Goal: Transaction & Acquisition: Download file/media

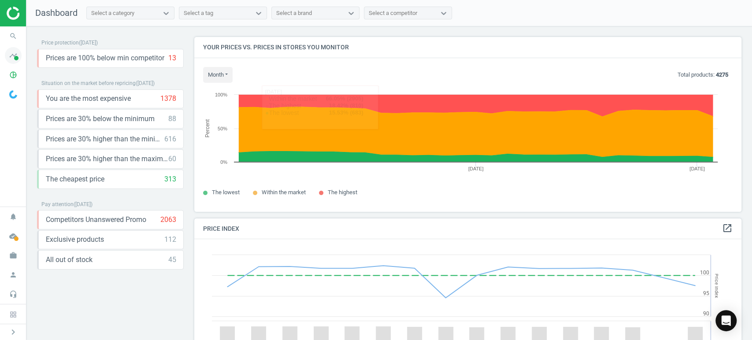
scroll to position [218, 555]
click at [14, 56] on span at bounding box center [16, 58] width 4 height 4
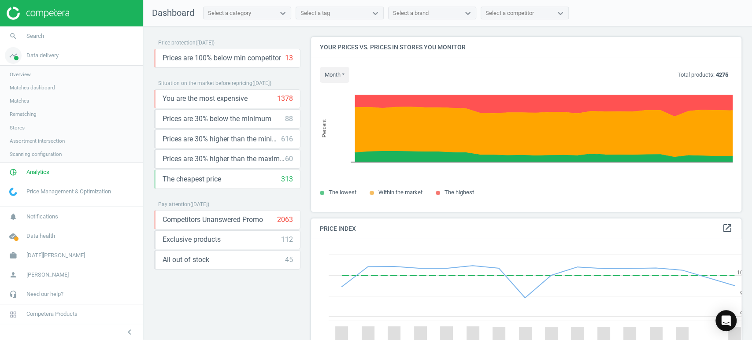
scroll to position [4, 4]
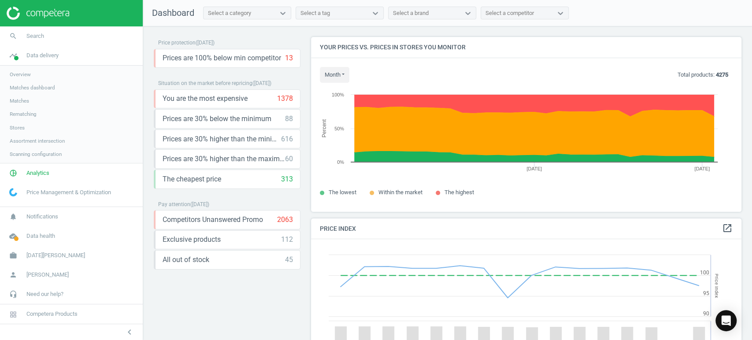
click at [25, 73] on span "Overview" at bounding box center [20, 74] width 21 height 7
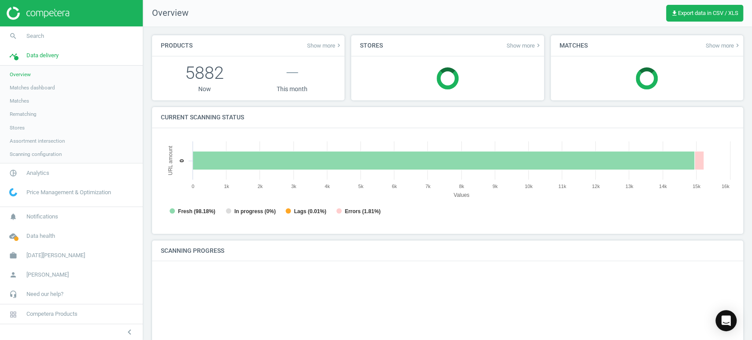
scroll to position [192, 581]
click at [30, 177] on span "Analytics" at bounding box center [37, 173] width 23 height 8
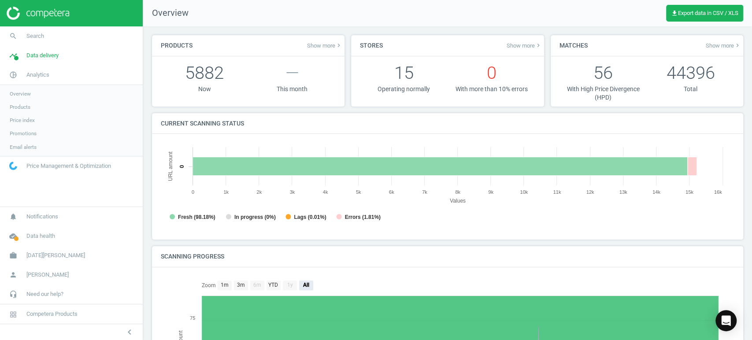
scroll to position [4, 4]
click at [21, 109] on span "Products" at bounding box center [20, 107] width 21 height 7
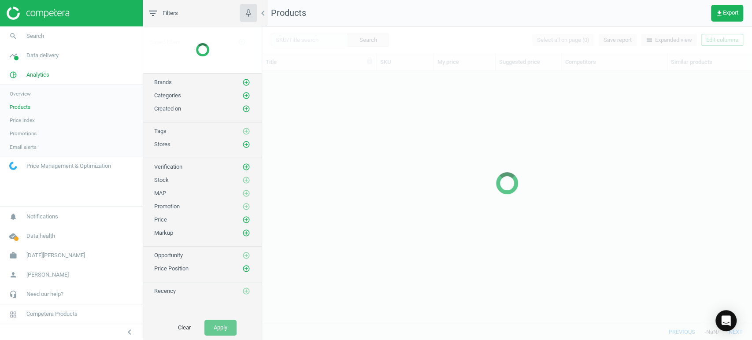
scroll to position [237, 482]
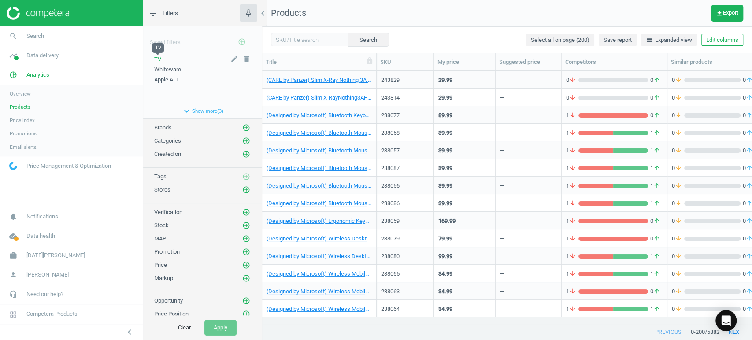
click at [161, 58] on div "TV" at bounding box center [202, 59] width 96 height 8
click at [157, 56] on span "TV" at bounding box center [157, 59] width 7 height 7
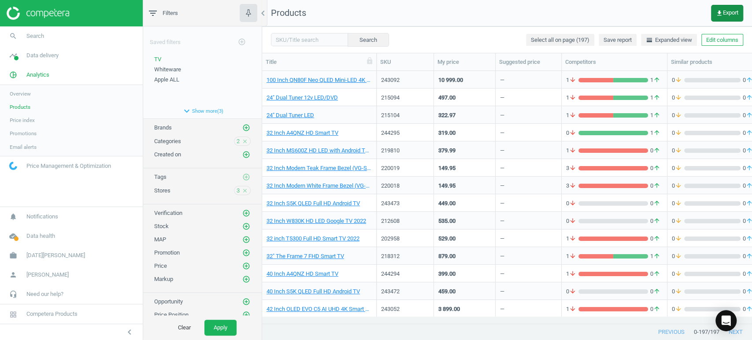
click at [729, 10] on span "get_app Export" at bounding box center [727, 13] width 22 height 7
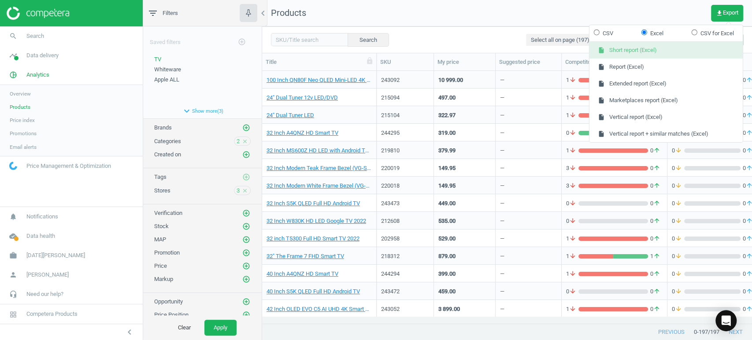
click at [660, 51] on button "insert_drive_file Short report (Excel)" at bounding box center [665, 50] width 153 height 17
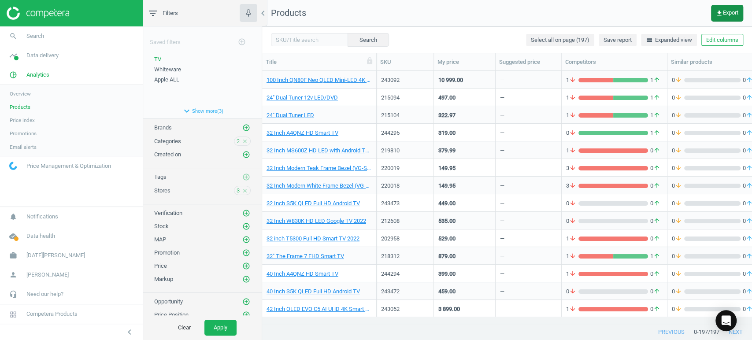
click at [720, 11] on icon "get_app" at bounding box center [719, 13] width 7 height 7
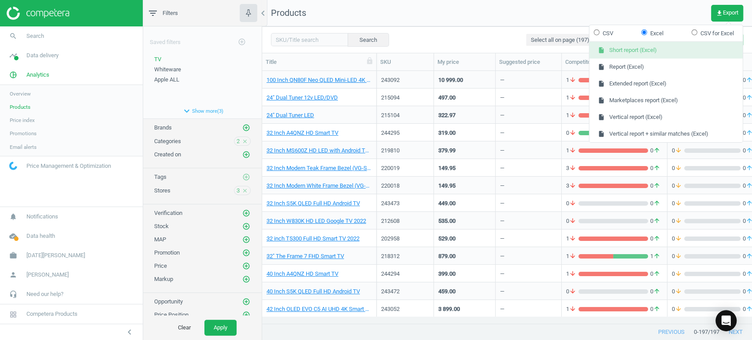
click at [658, 50] on button "insert_drive_file Short report (Excel)" at bounding box center [665, 50] width 153 height 17
